Goal: Information Seeking & Learning: Learn about a topic

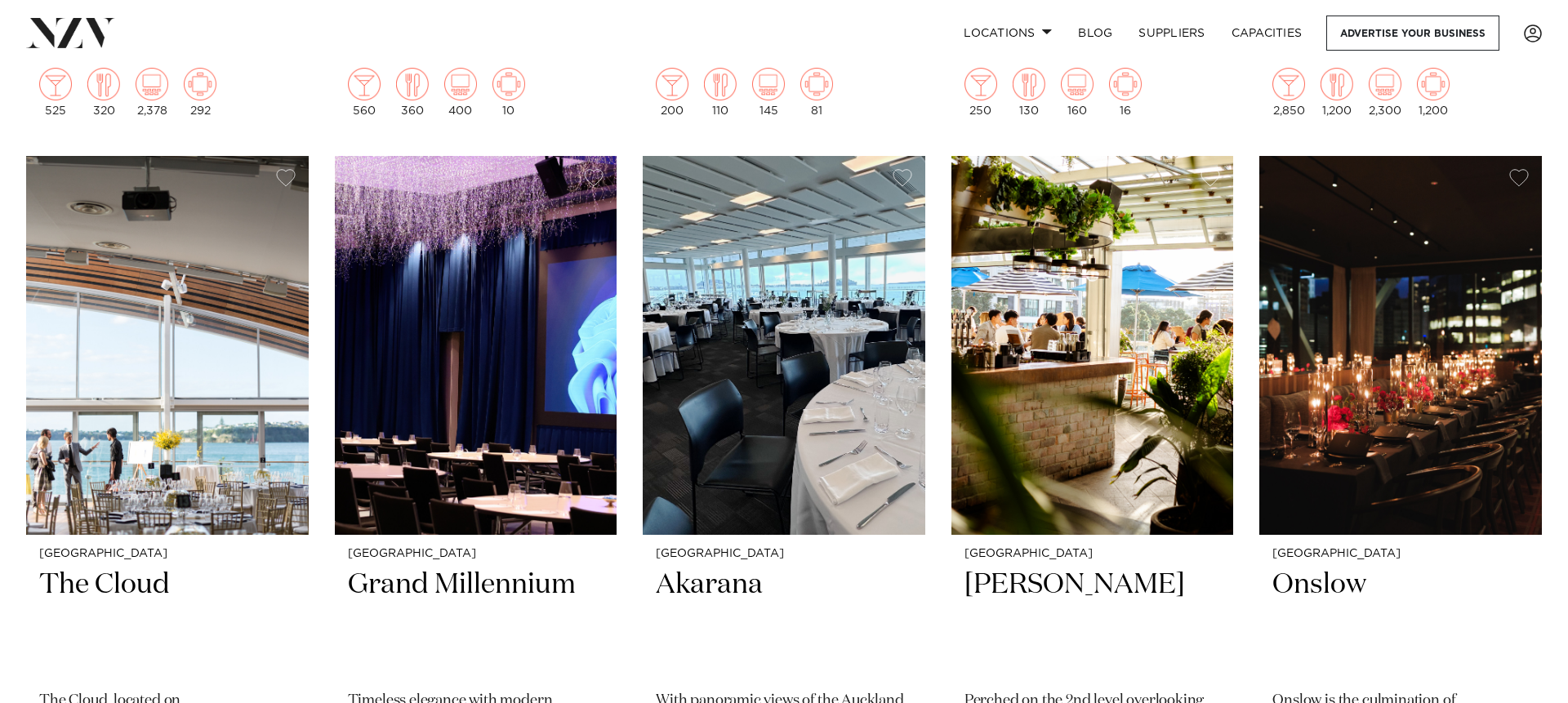
scroll to position [3978, 0]
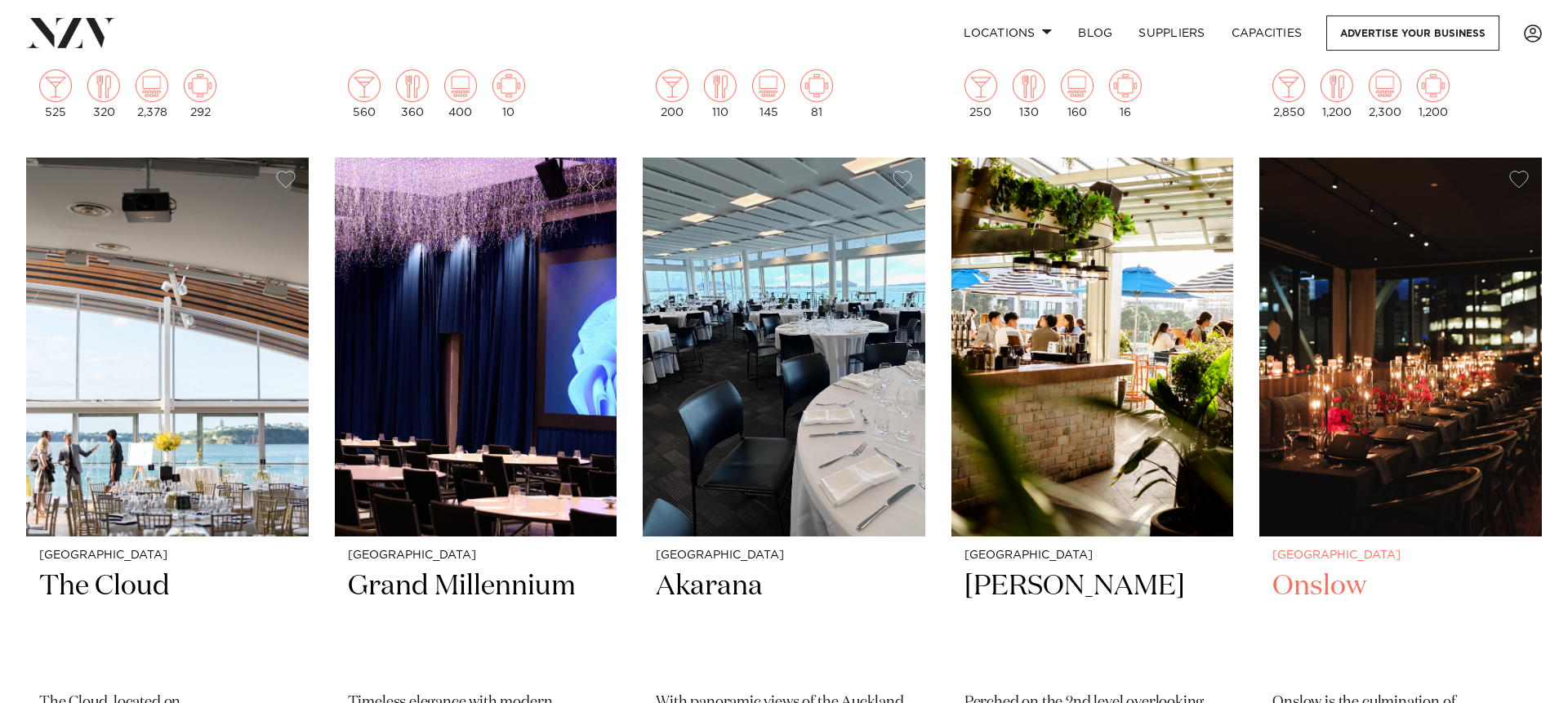
click at [1328, 425] on img at bounding box center [1400, 347] width 282 height 379
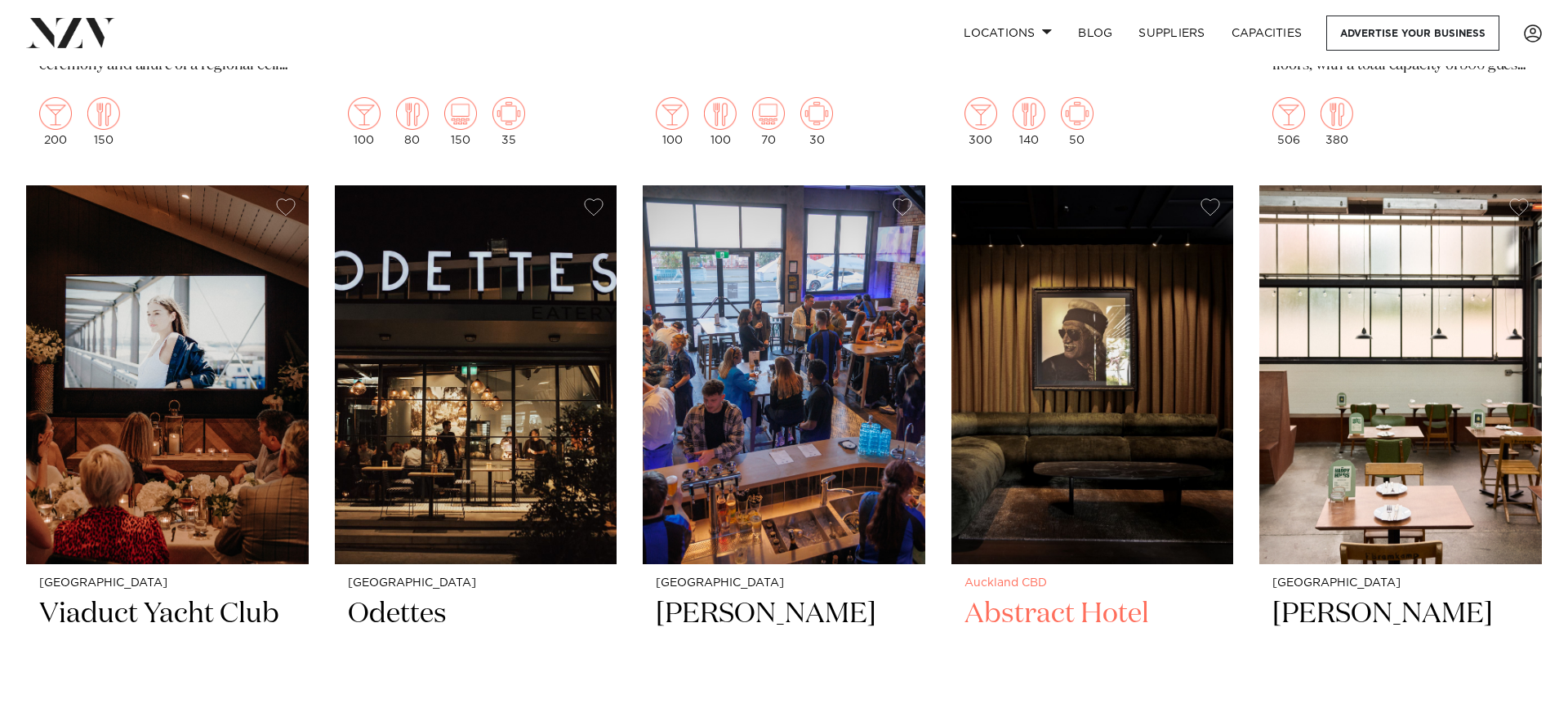
scroll to position [6251, 0]
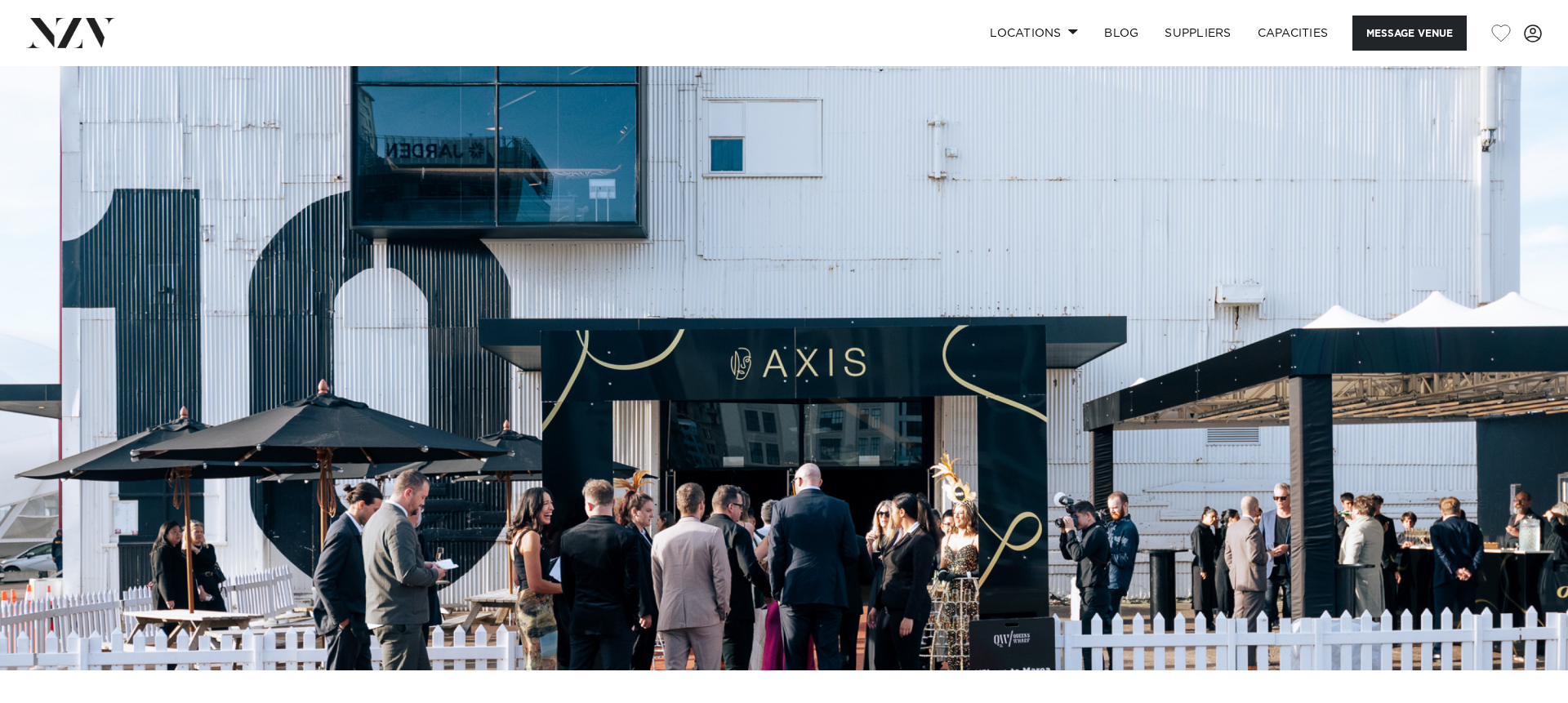
scroll to position [158, 0]
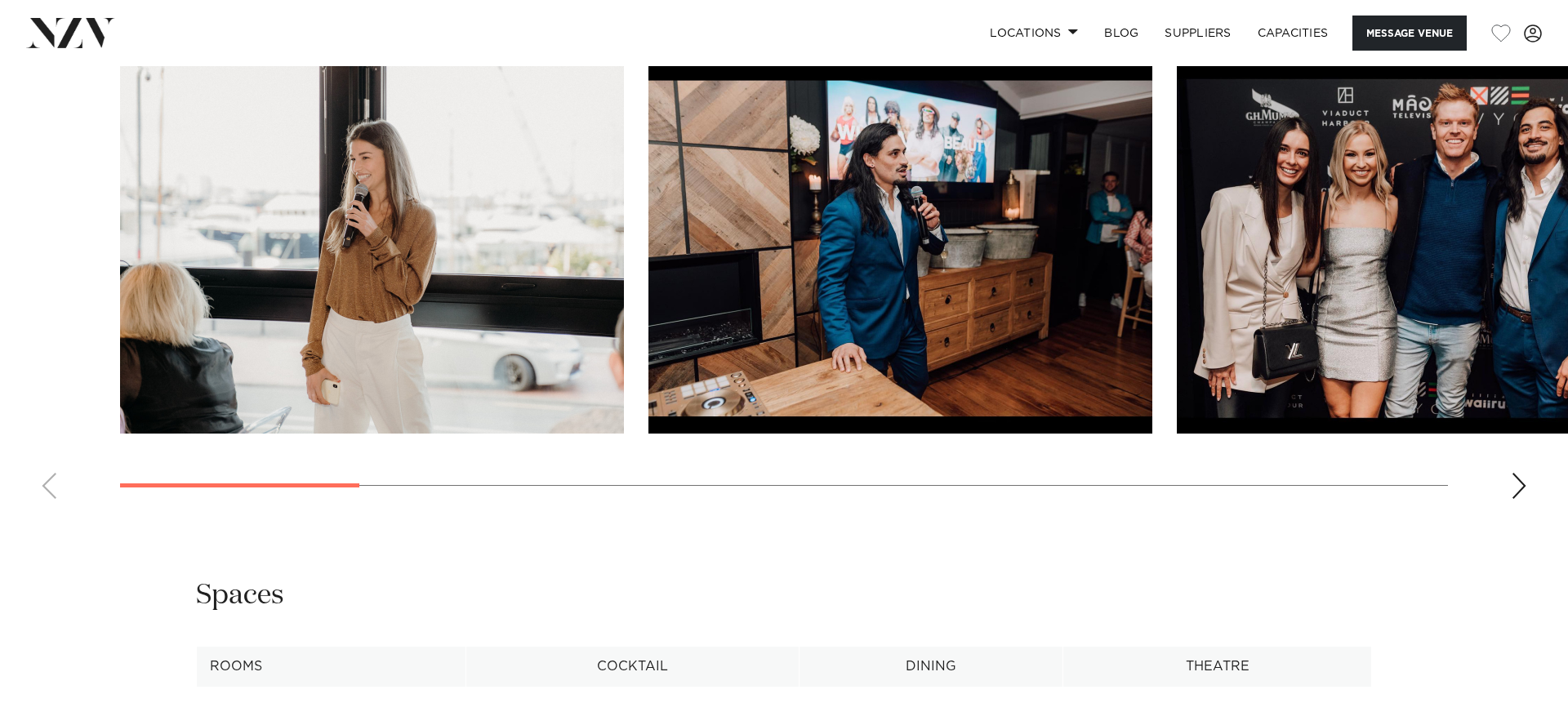
scroll to position [1634, 0]
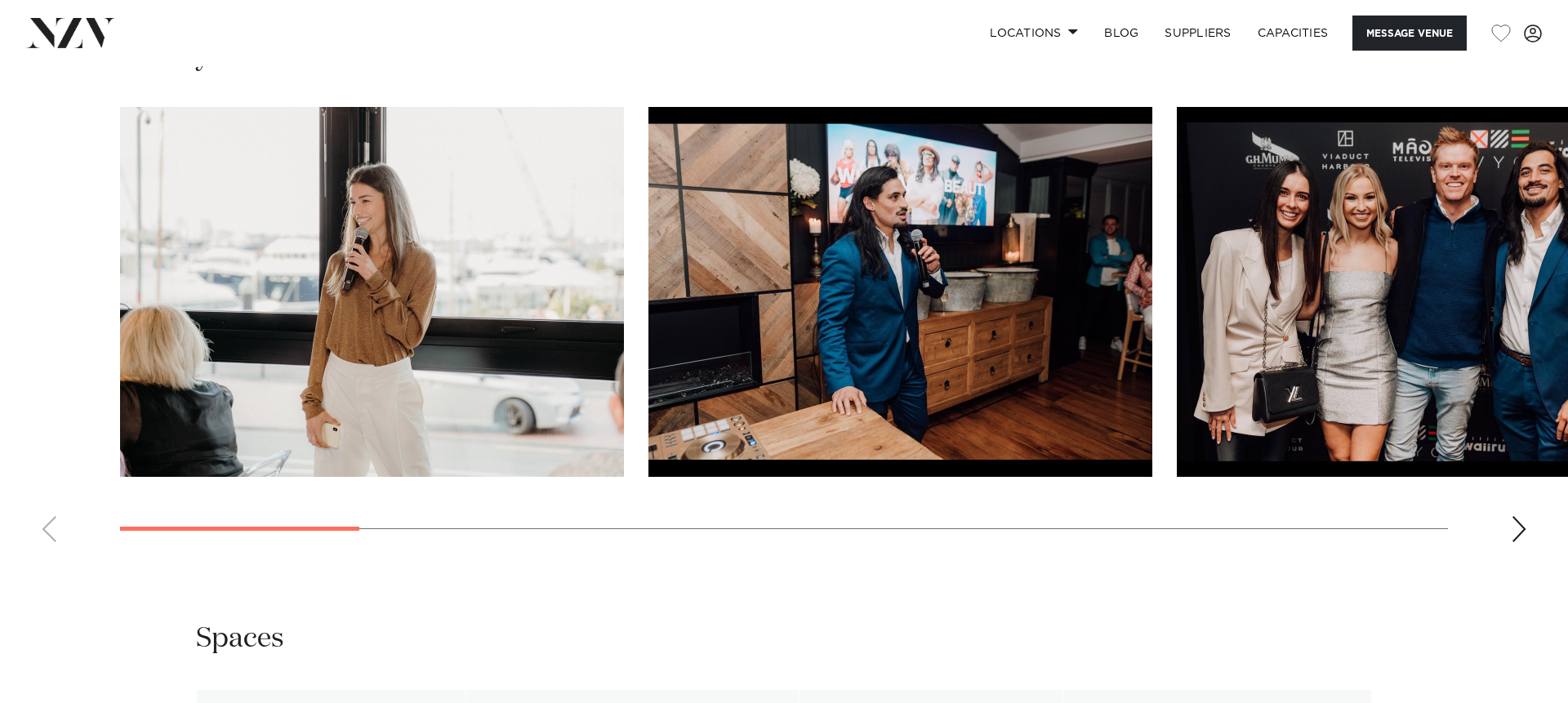
click at [1517, 542] on div "Next slide" at bounding box center [1518, 529] width 16 height 27
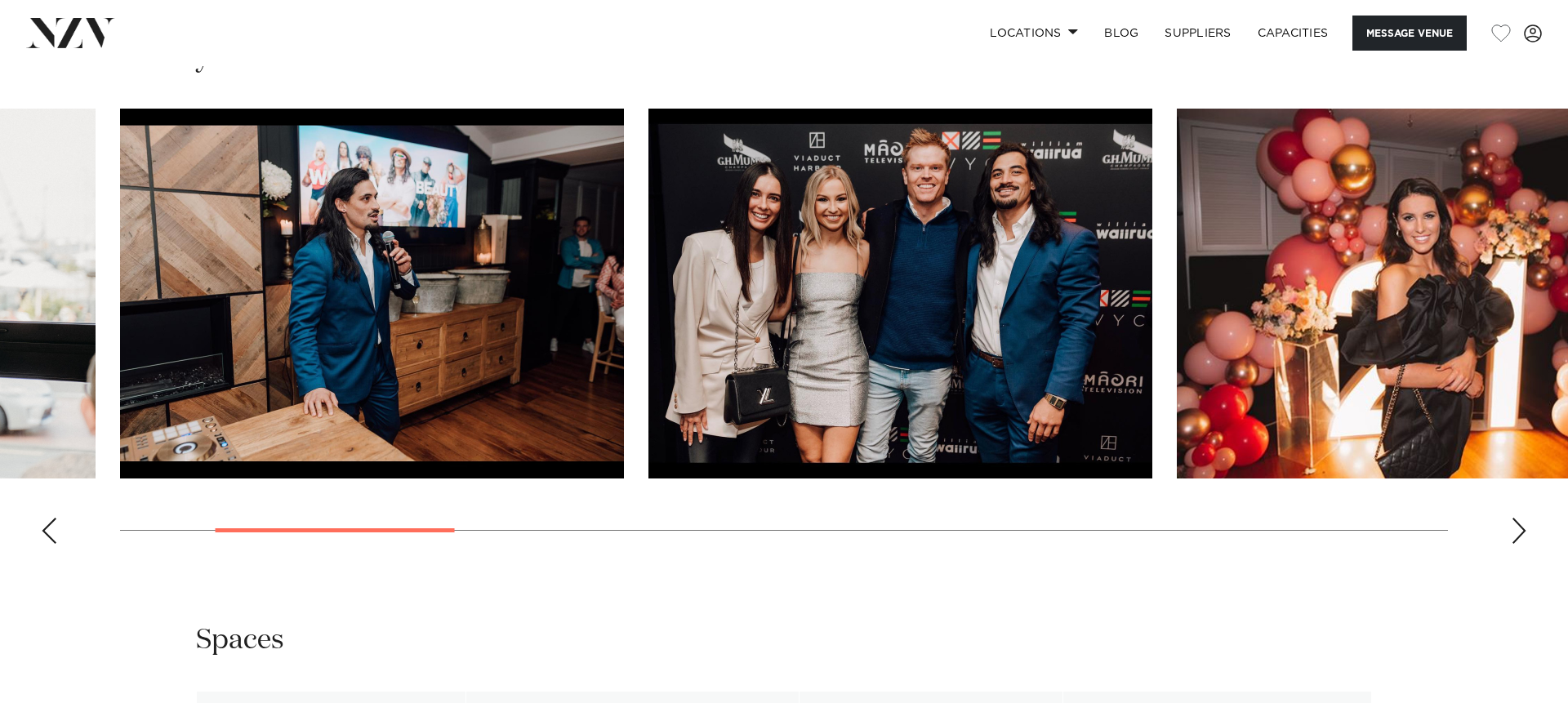
click at [1516, 544] on div "Next slide" at bounding box center [1518, 531] width 16 height 27
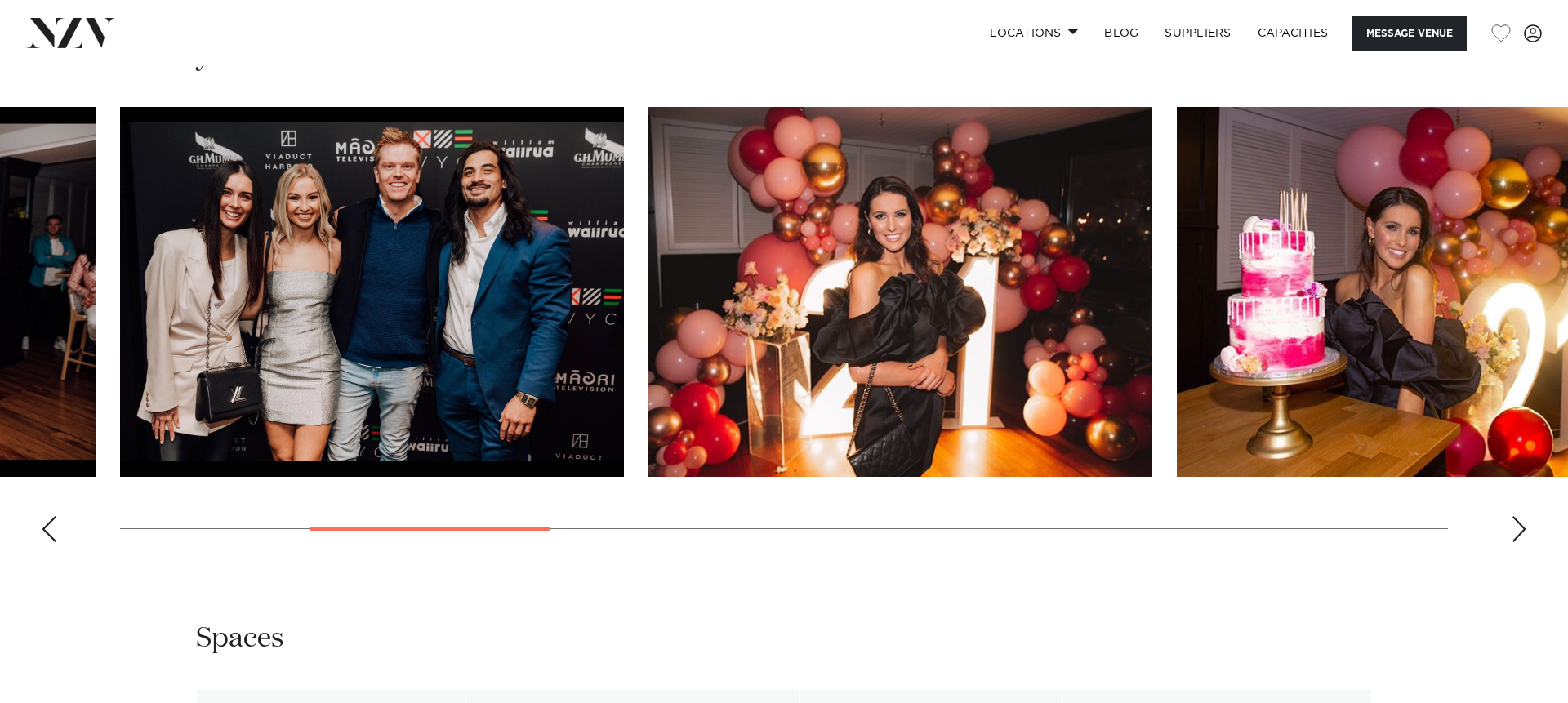
click at [1516, 542] on div "Next slide" at bounding box center [1518, 529] width 16 height 27
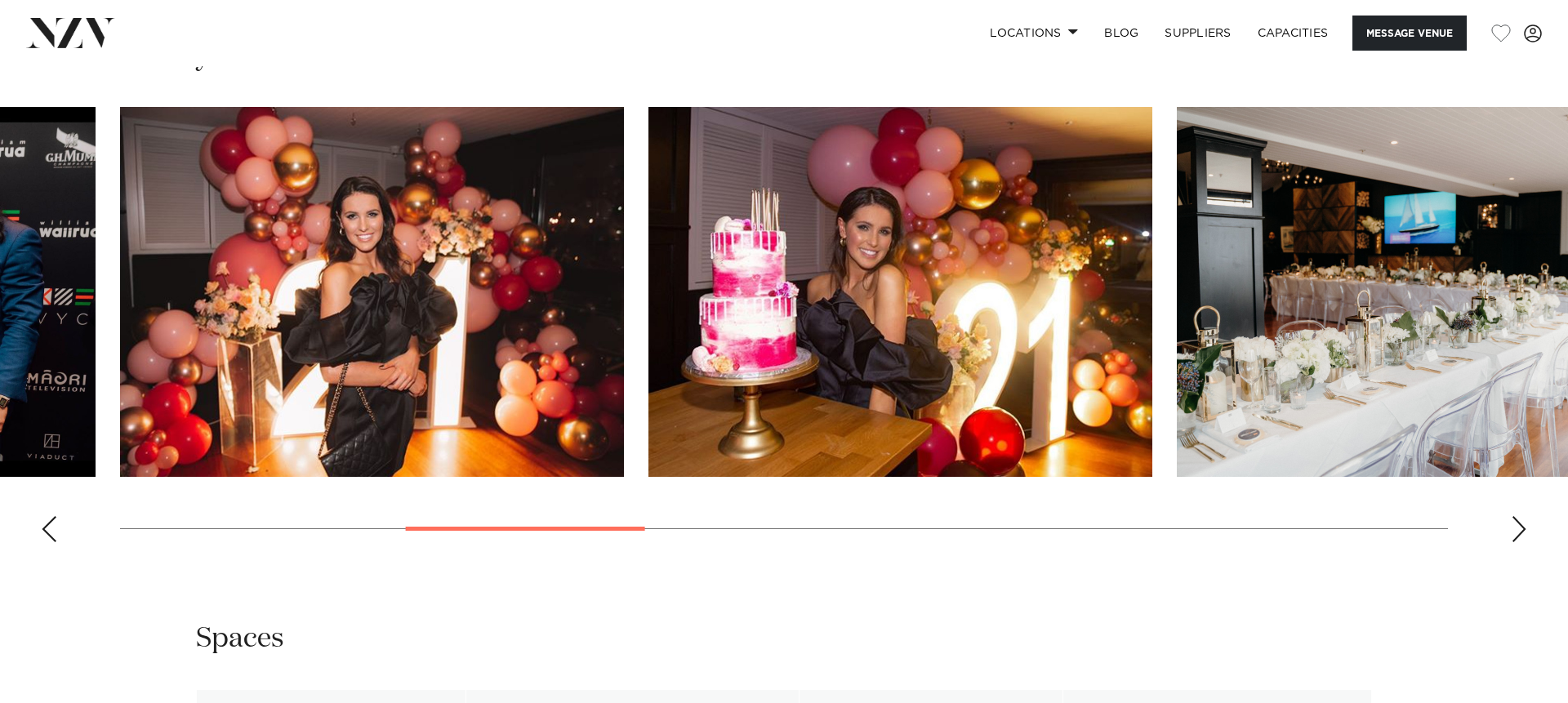
click at [1516, 542] on div "Next slide" at bounding box center [1518, 529] width 16 height 27
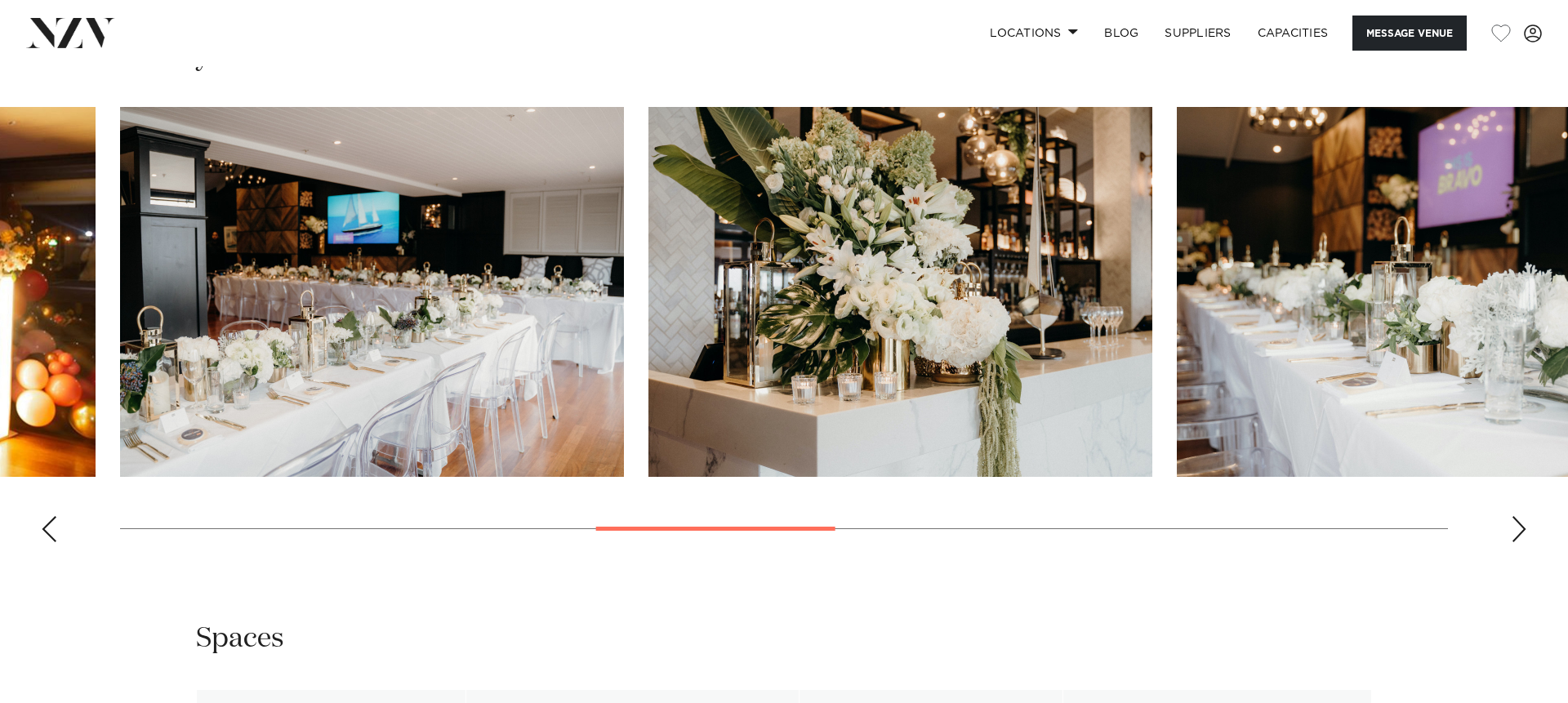
scroll to position [1630, 0]
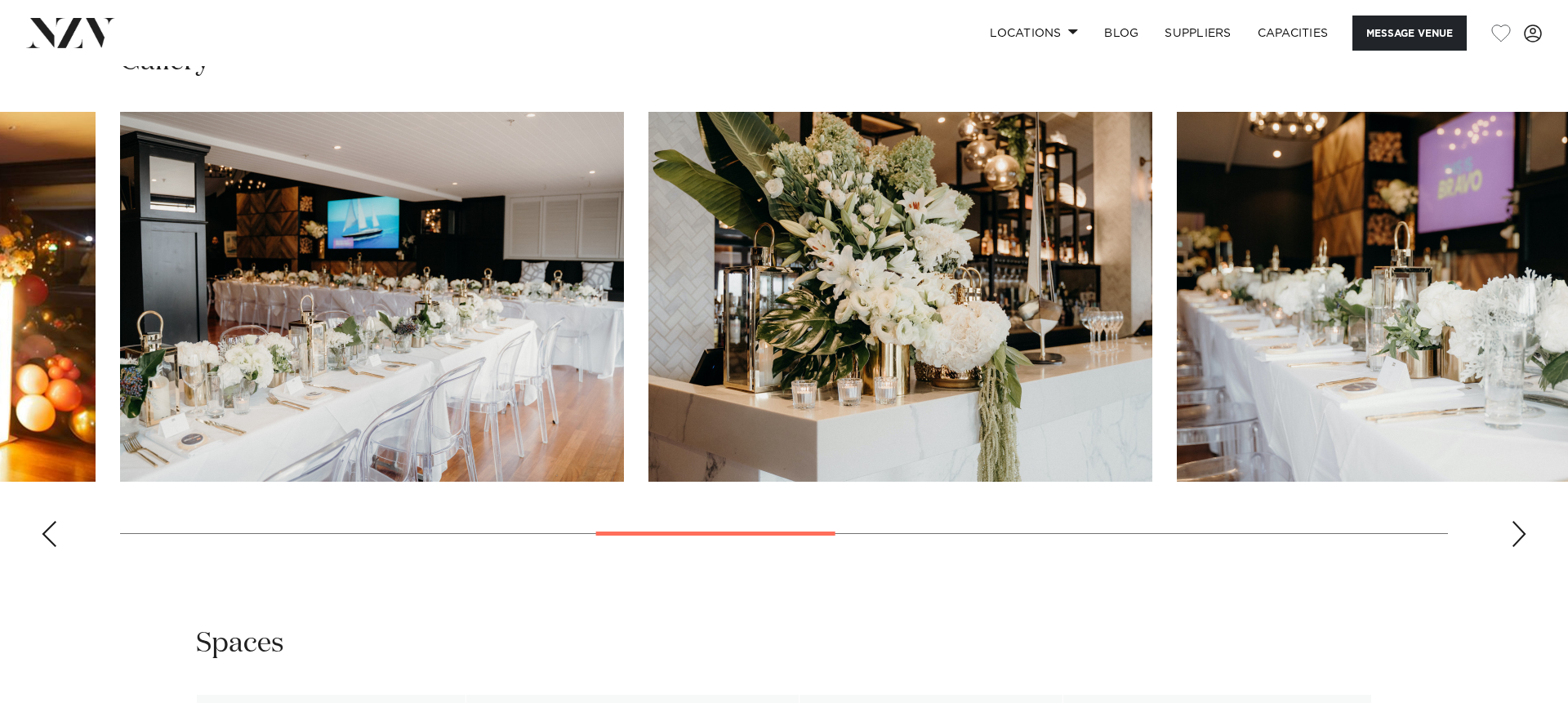
click at [1516, 547] on div "Next slide" at bounding box center [1518, 534] width 16 height 27
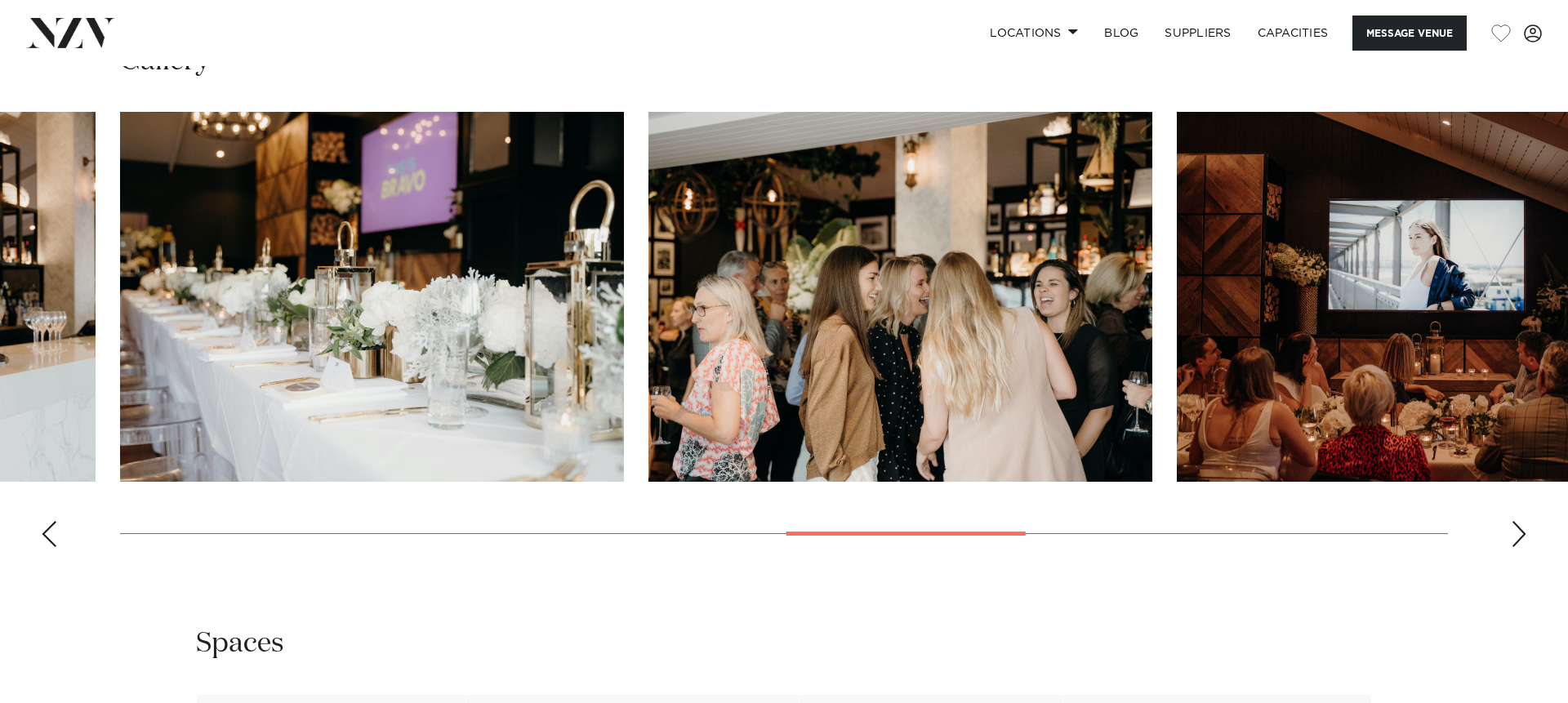
click at [1516, 547] on div "Next slide" at bounding box center [1518, 534] width 16 height 27
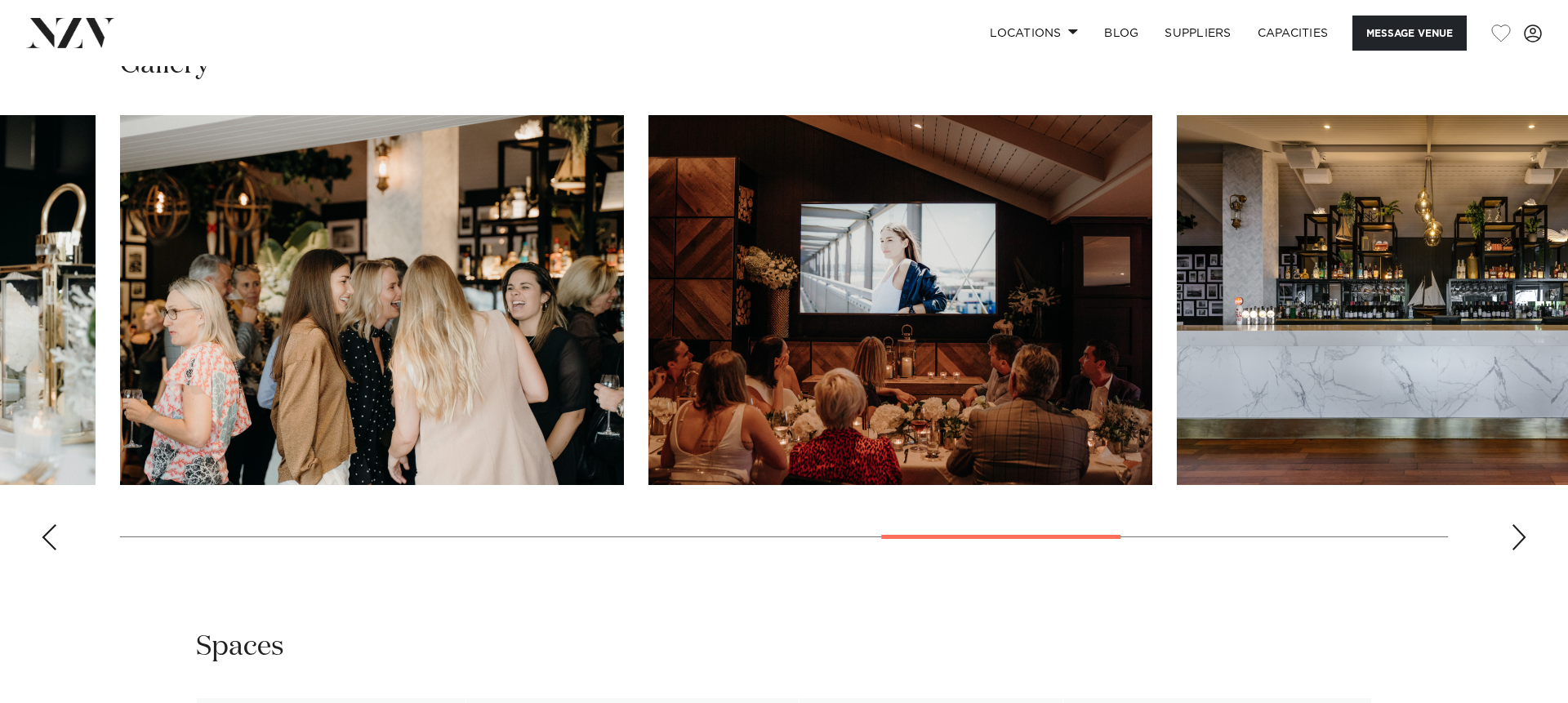
click at [1516, 551] on div "Next slide" at bounding box center [1518, 537] width 16 height 27
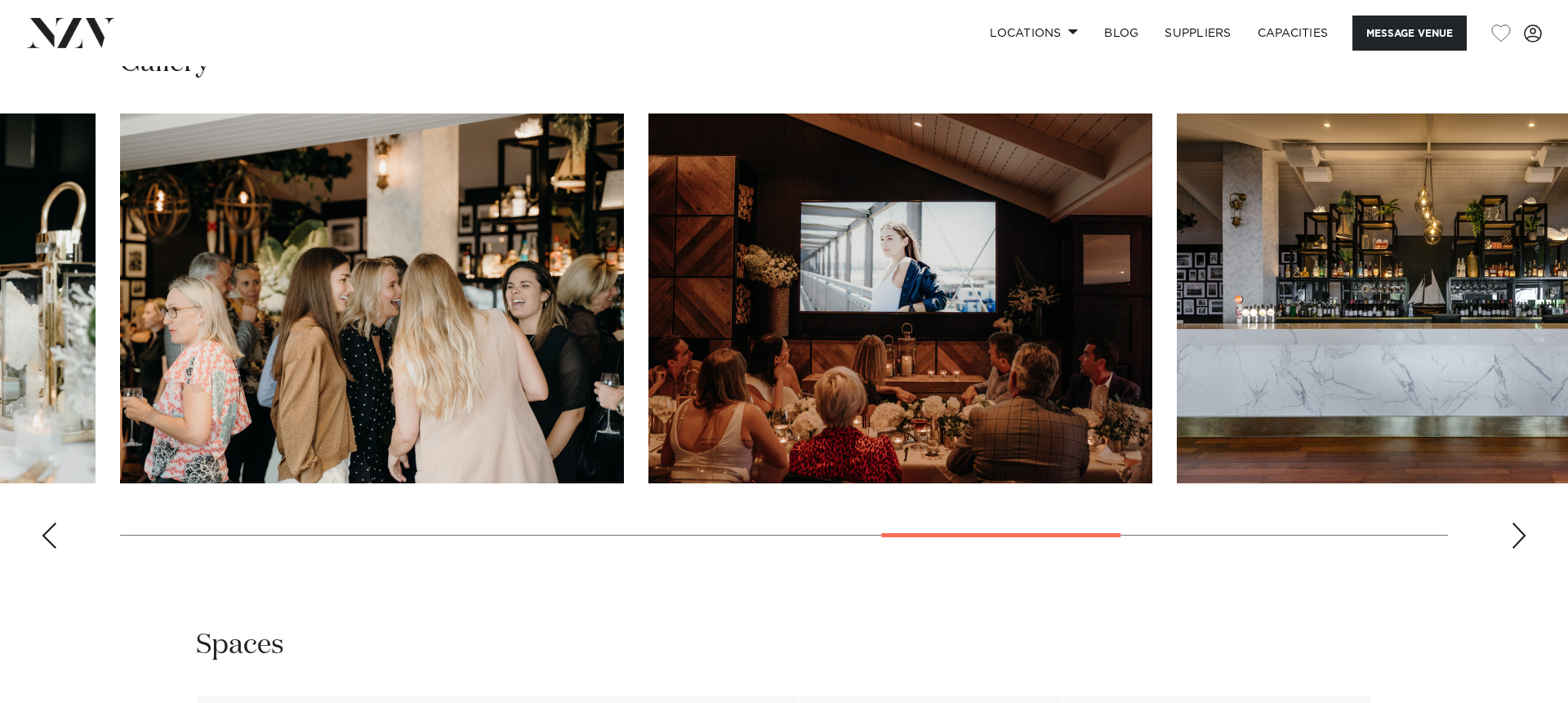
click at [1516, 549] on div "Next slide" at bounding box center [1518, 536] width 16 height 27
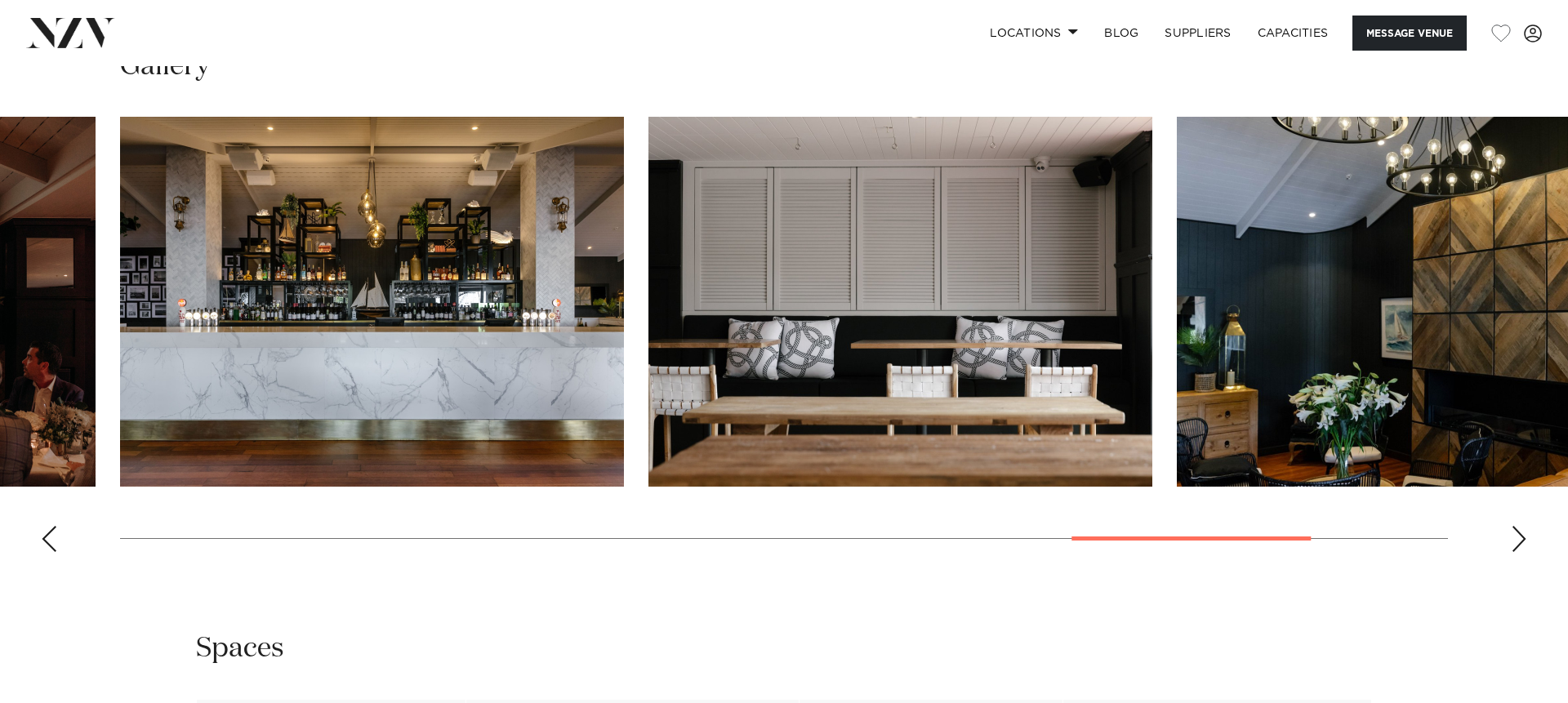
click at [1516, 552] on div "Next slide" at bounding box center [1518, 539] width 16 height 27
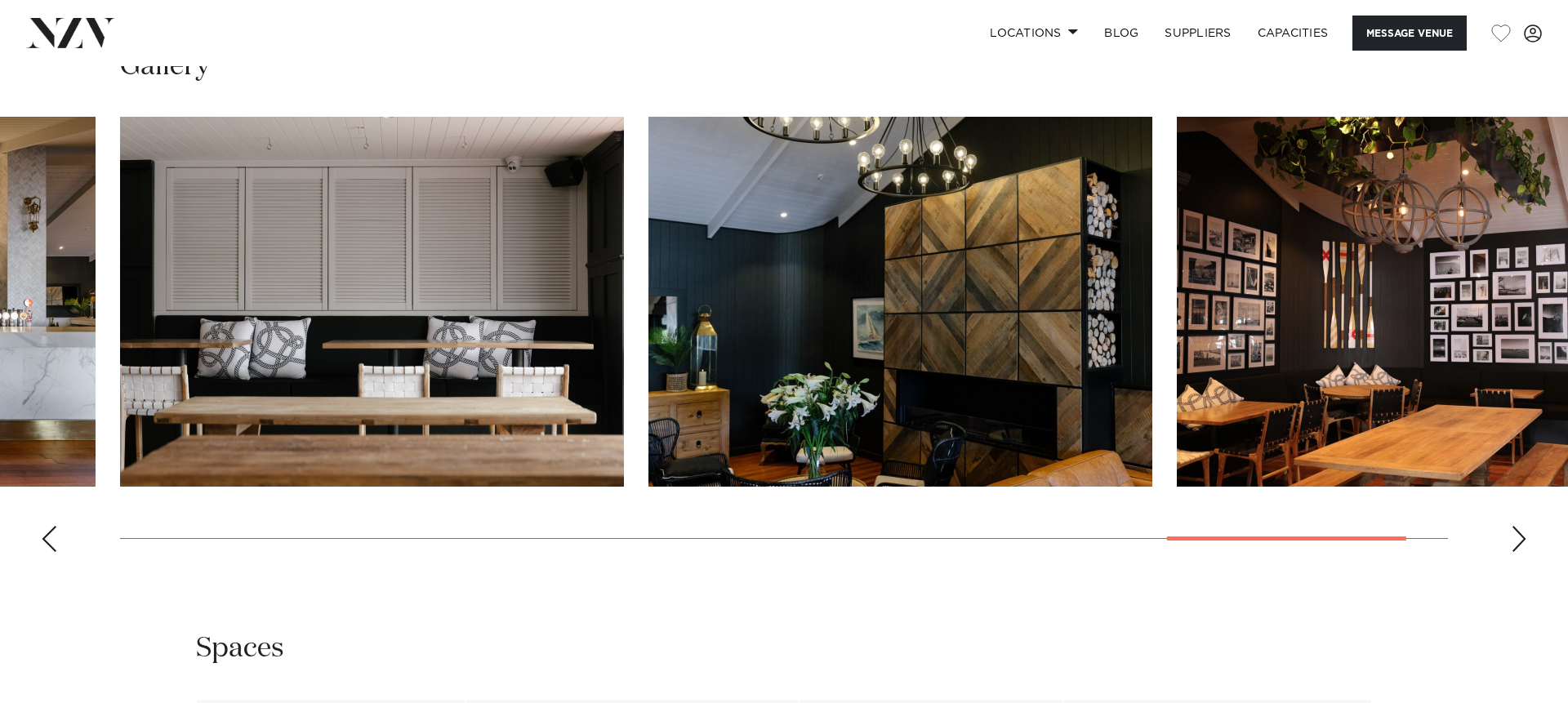
scroll to position [1624, 0]
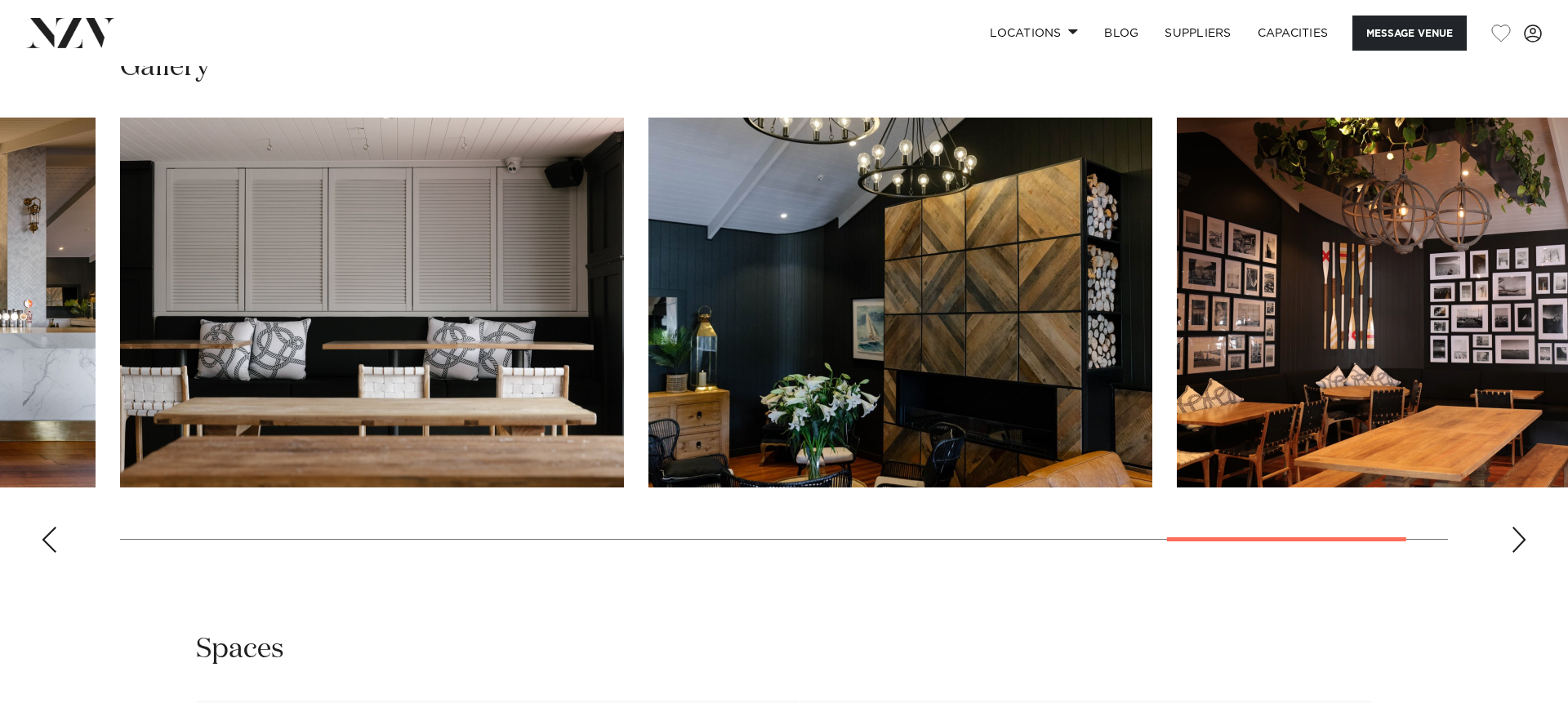
click at [1516, 552] on div "Next slide" at bounding box center [1518, 540] width 16 height 27
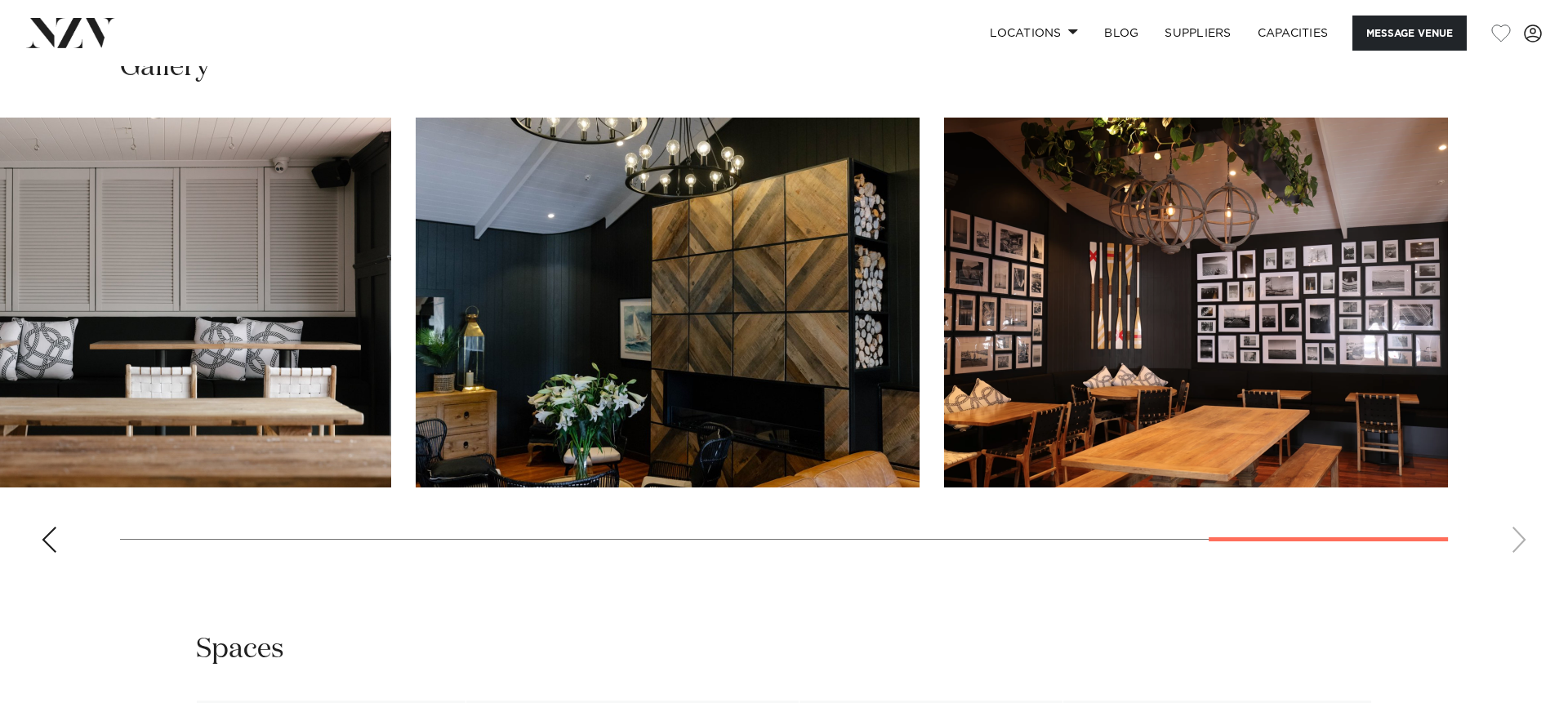
click at [1516, 566] on swiper-container at bounding box center [784, 342] width 1568 height 448
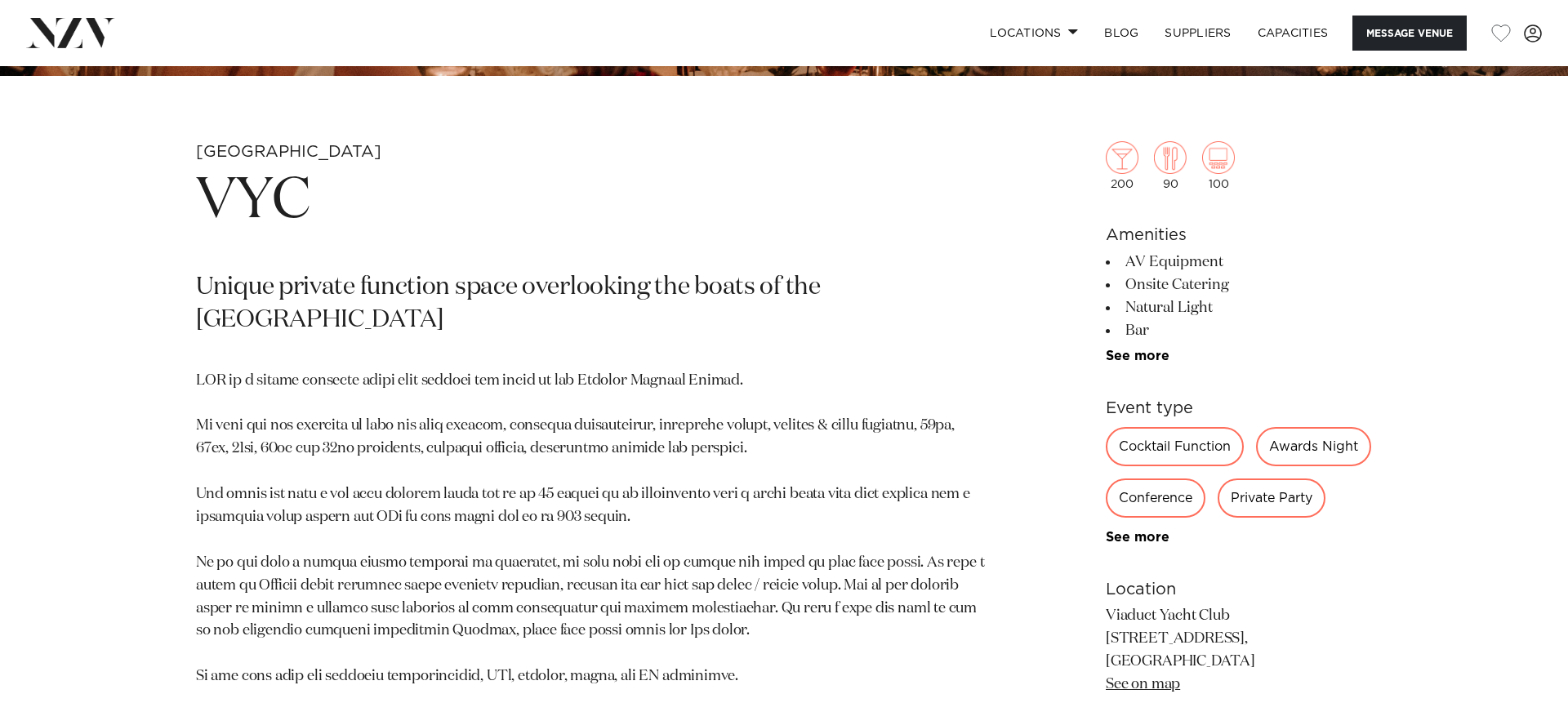
scroll to position [726, 0]
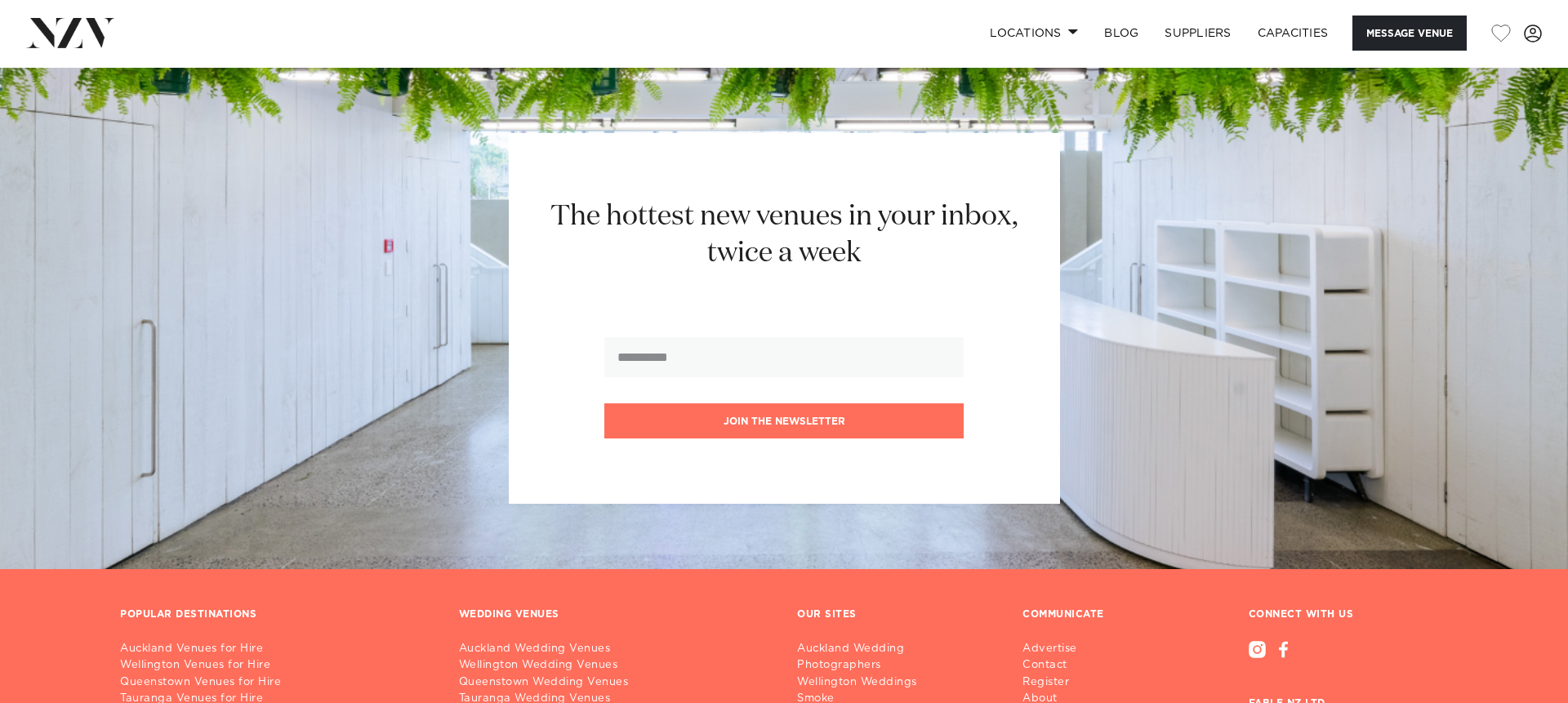
scroll to position [2299, 0]
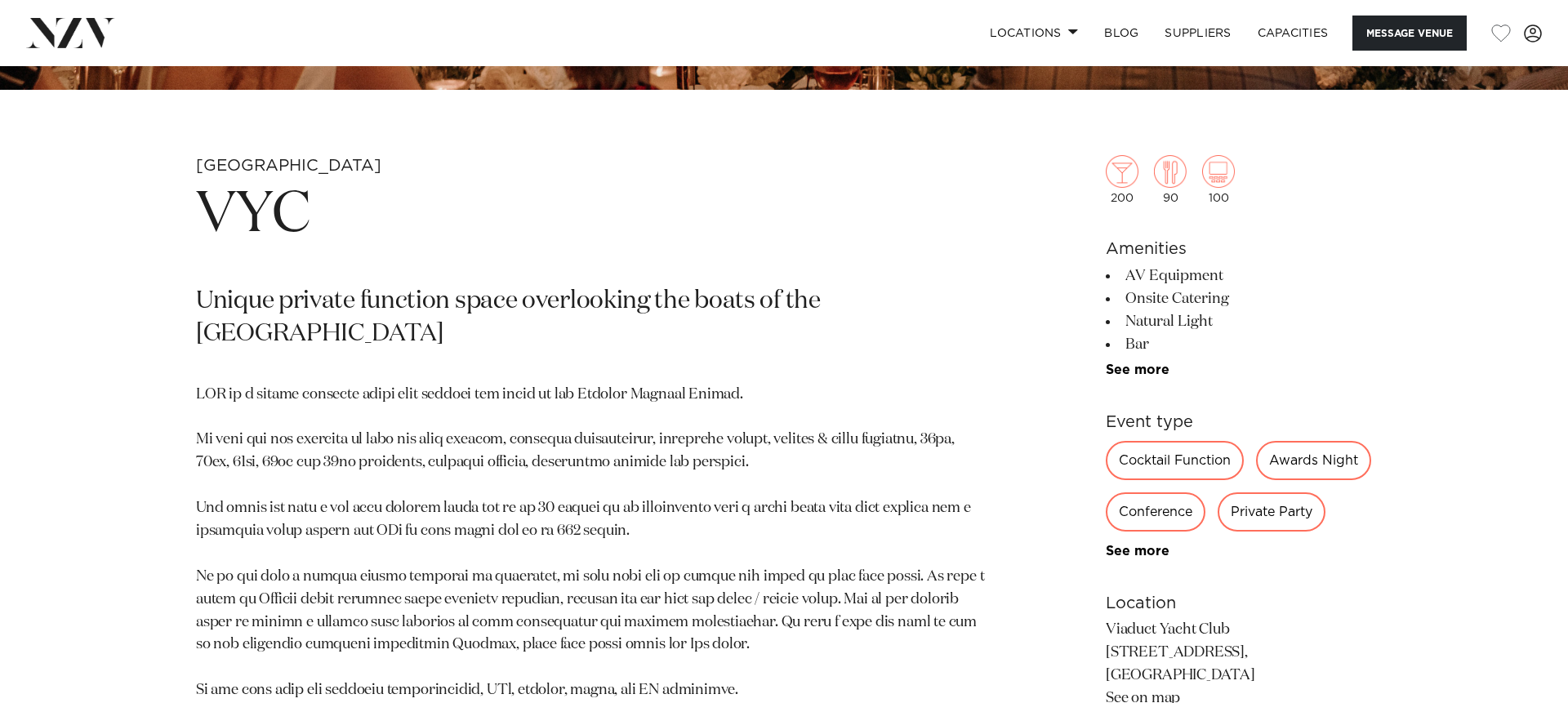
scroll to position [669, 0]
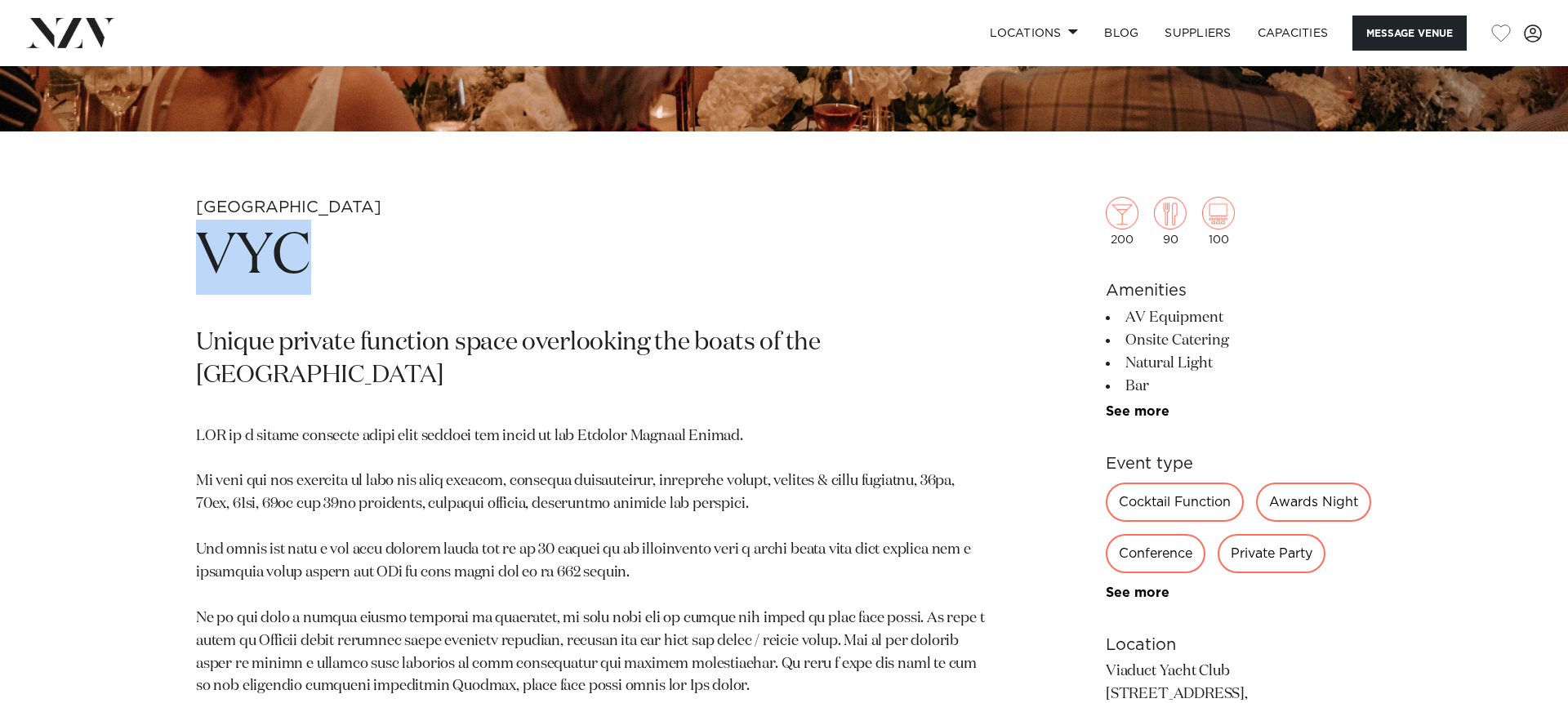
drag, startPoint x: 298, startPoint y: 262, endPoint x: 174, endPoint y: 258, distance: 124.1
click at [174, 258] on div "Auckland VYC Unique private function space overlooking the boats of the [GEOGRA…" at bounding box center [784, 588] width 1390 height 783
copy h1 "VYC"
